Goal: Information Seeking & Learning: Learn about a topic

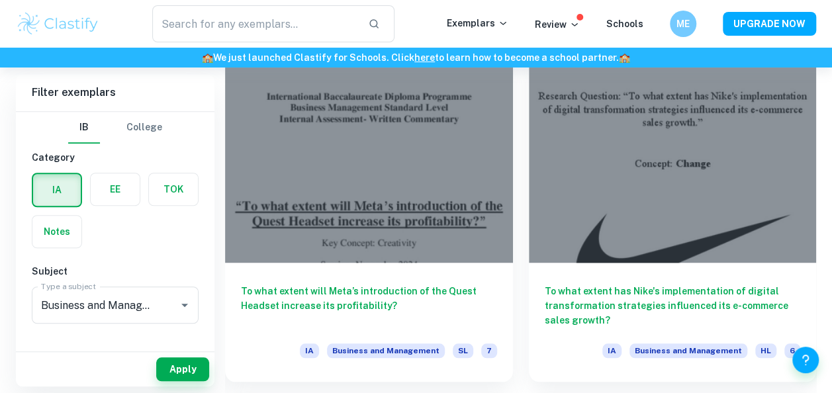
scroll to position [400, 0]
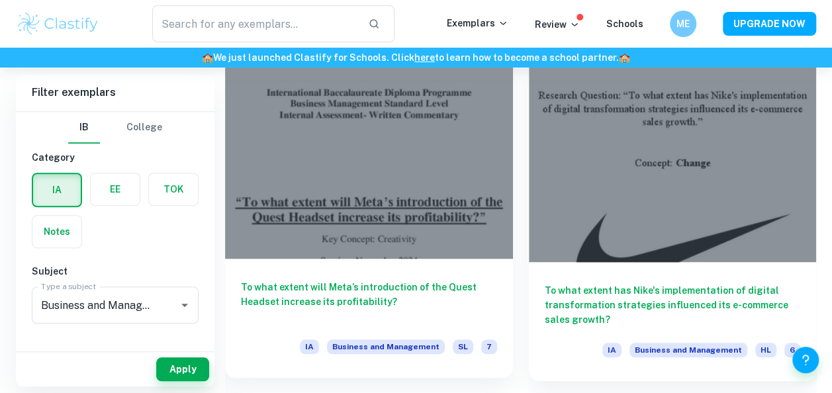
click at [358, 154] on div at bounding box center [369, 151] width 288 height 216
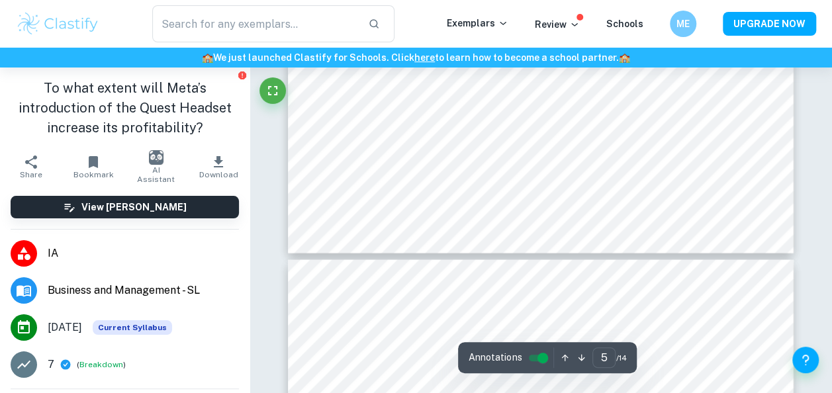
scroll to position [3623, 0]
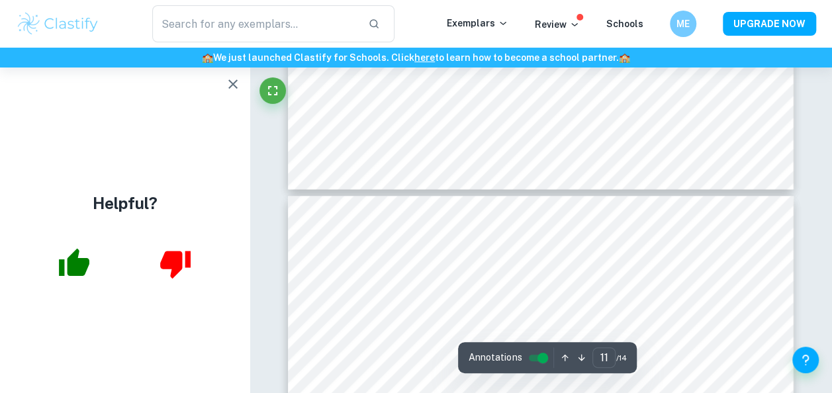
type input "12"
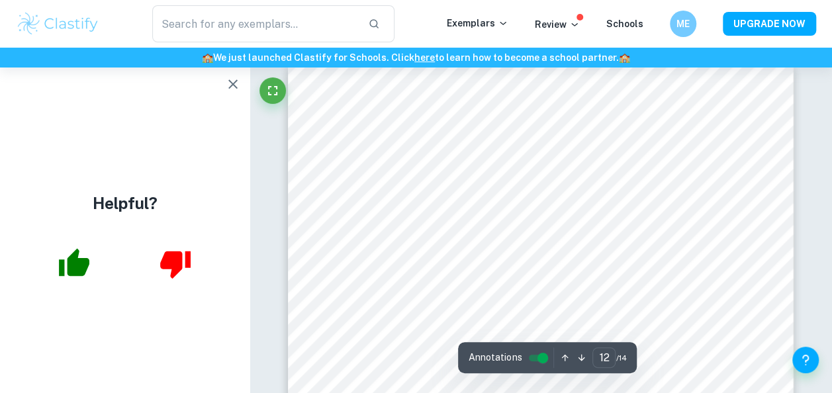
scroll to position [8206, 0]
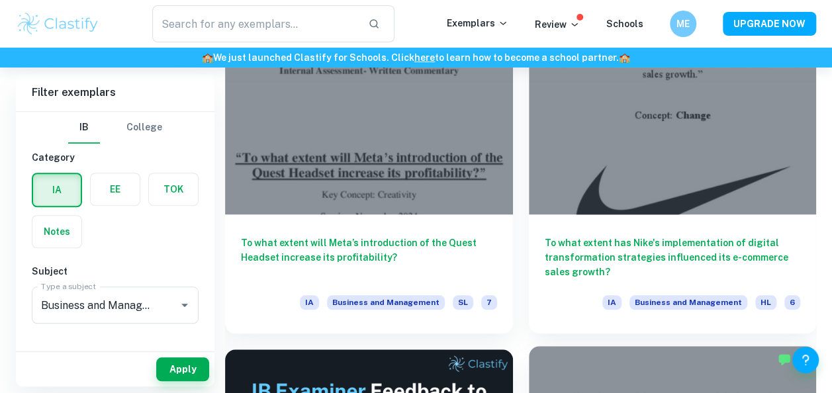
scroll to position [446, 0]
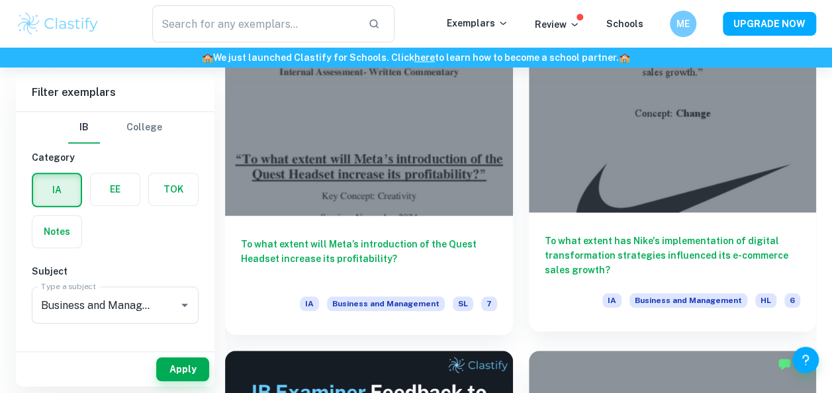
click at [657, 154] on div at bounding box center [673, 105] width 288 height 216
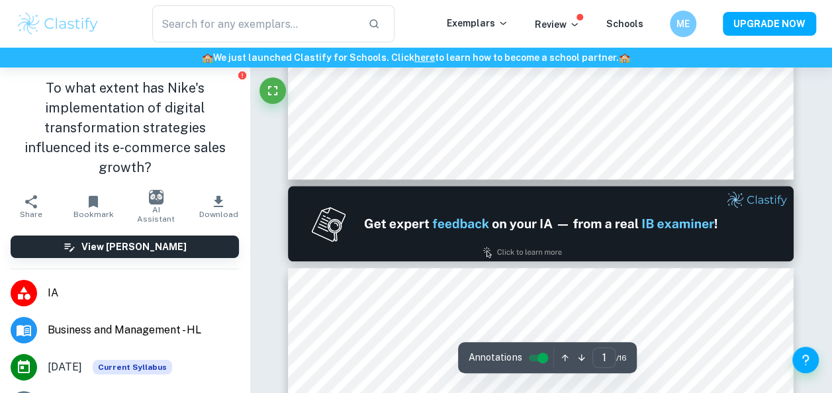
type input "2"
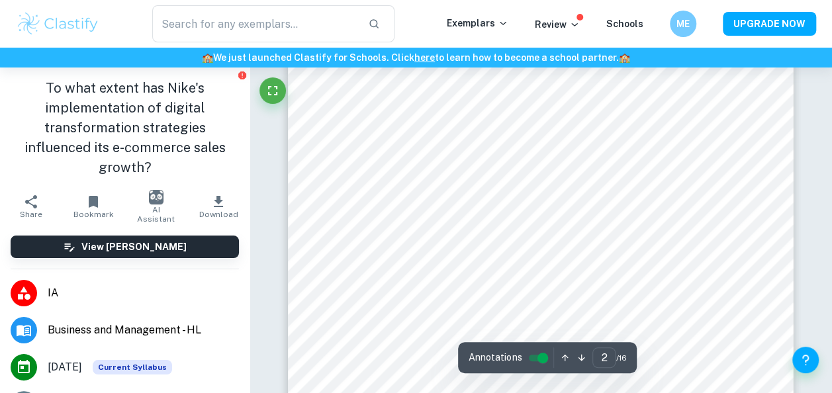
scroll to position [794, 0]
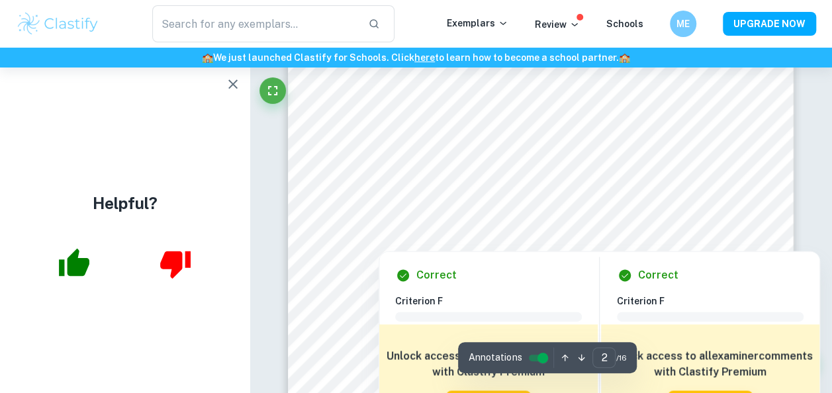
click at [404, 213] on div at bounding box center [545, 213] width 377 height 50
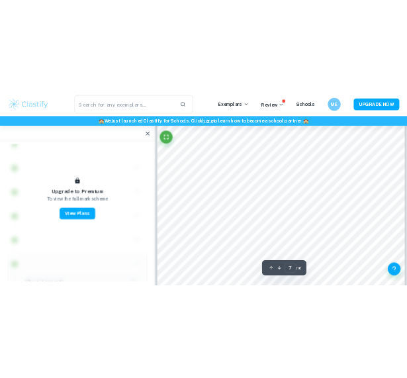
scroll to position [4236, 0]
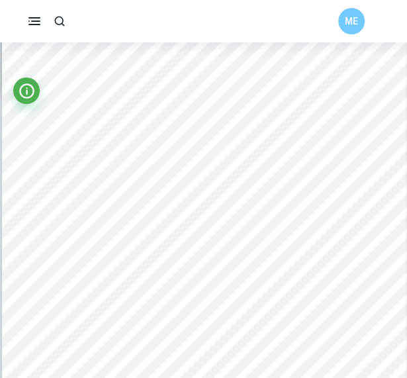
type input "7"
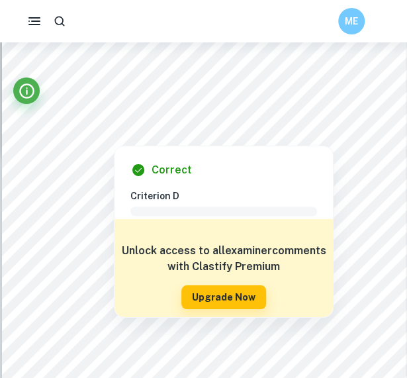
scroll to position [3354, 0]
